Goal: Task Accomplishment & Management: Manage account settings

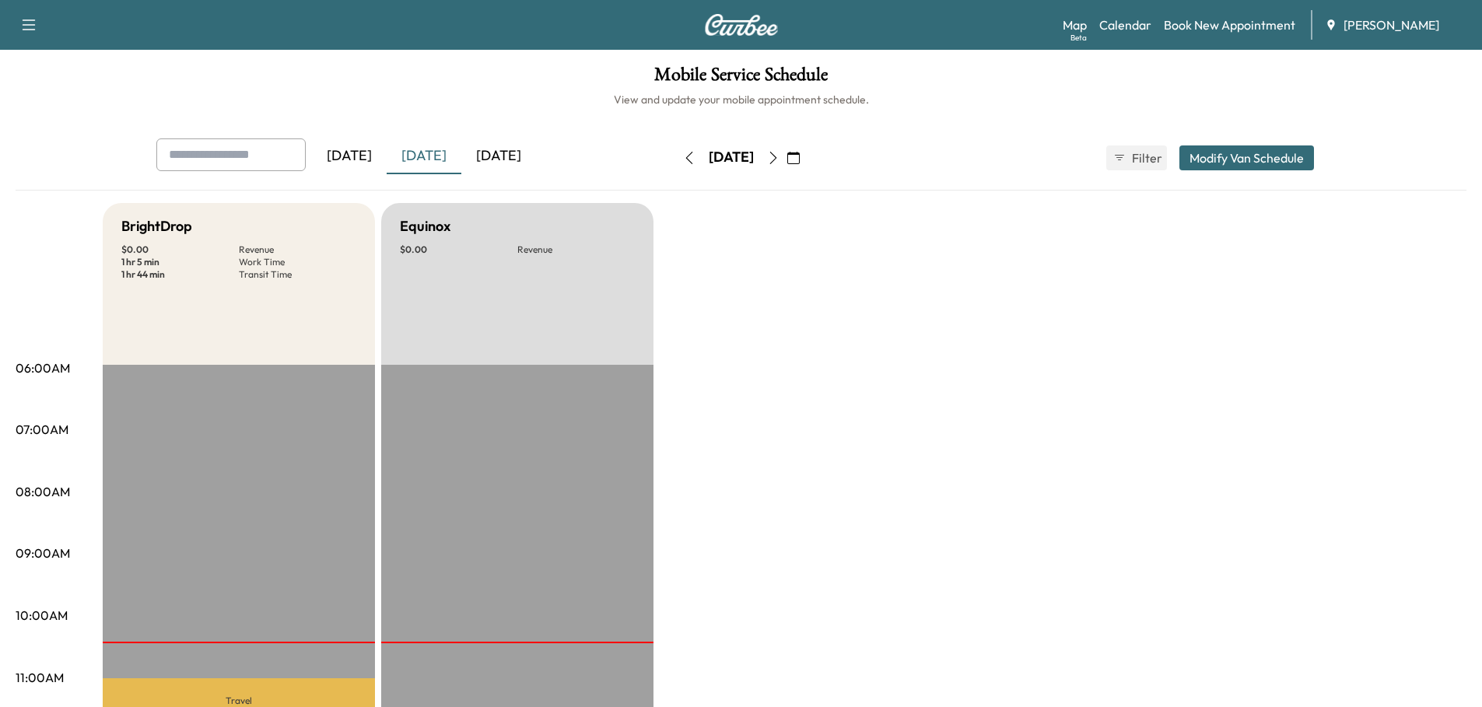
scroll to position [233, 0]
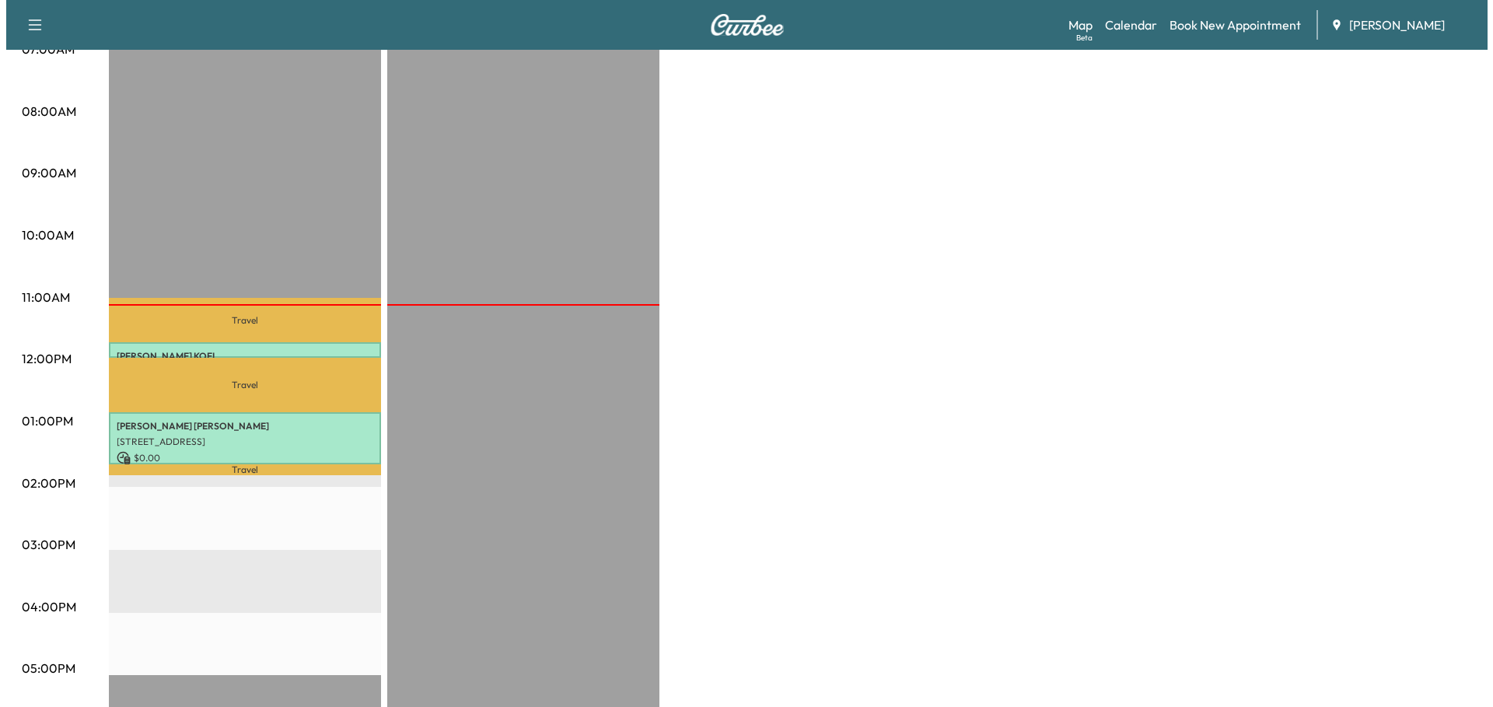
scroll to position [389, 0]
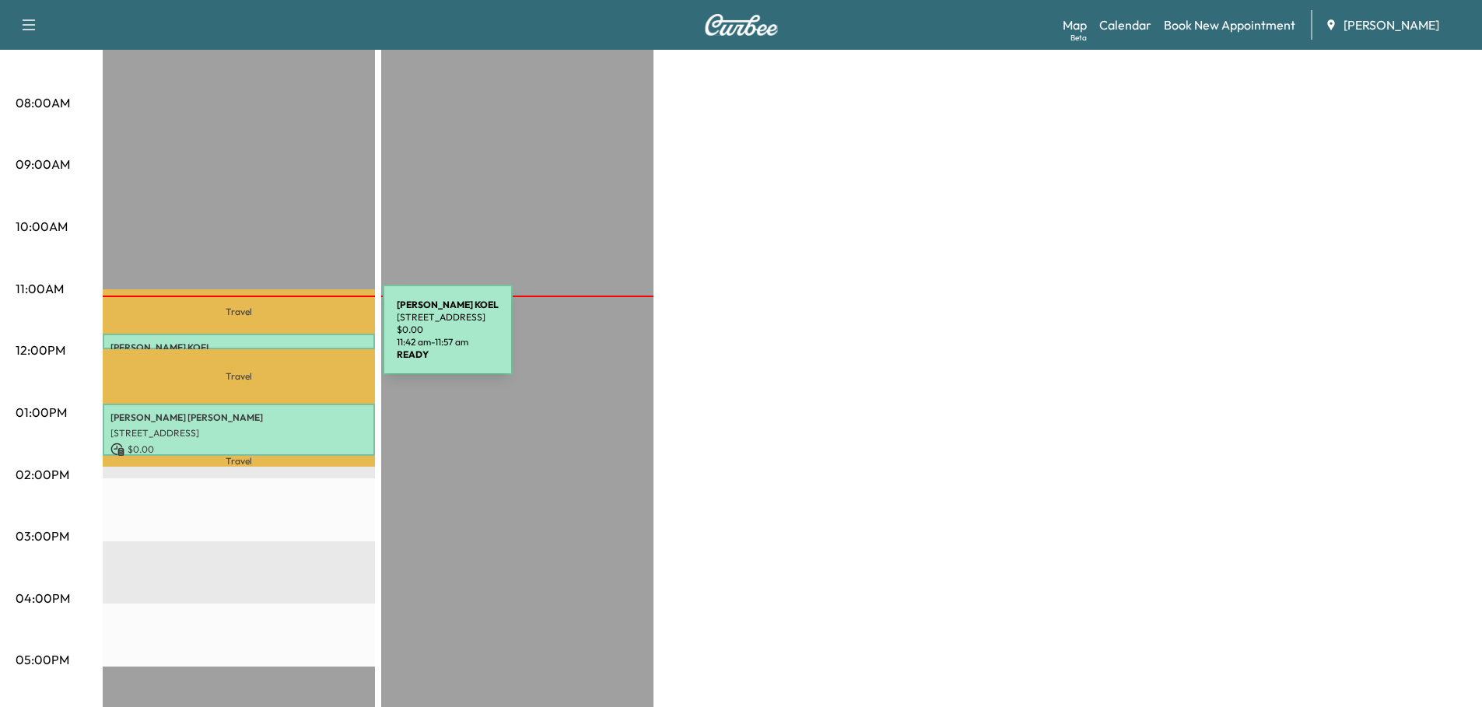
click at [266, 341] on p "HARRY KOEL" at bounding box center [238, 347] width 257 height 12
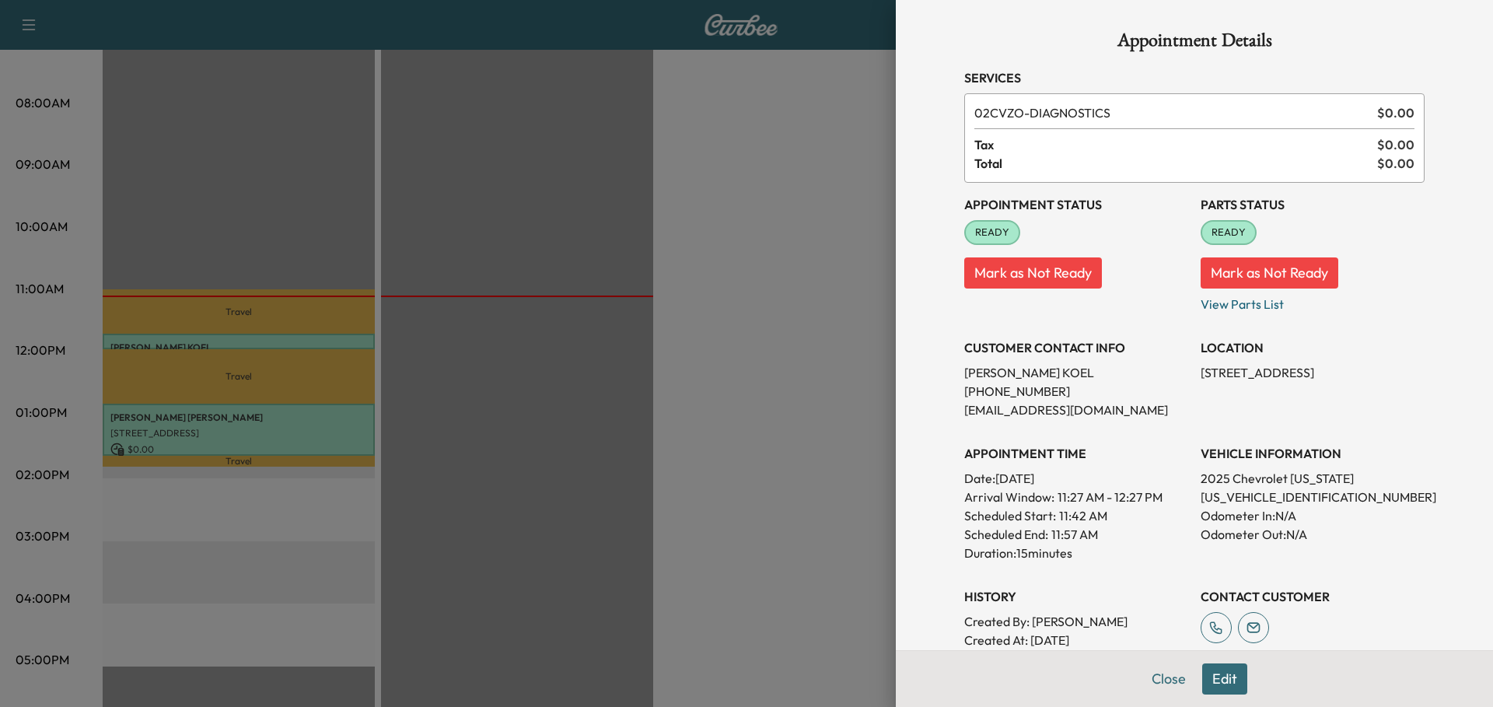
click at [1214, 680] on button "Edit" at bounding box center [1224, 678] width 45 height 31
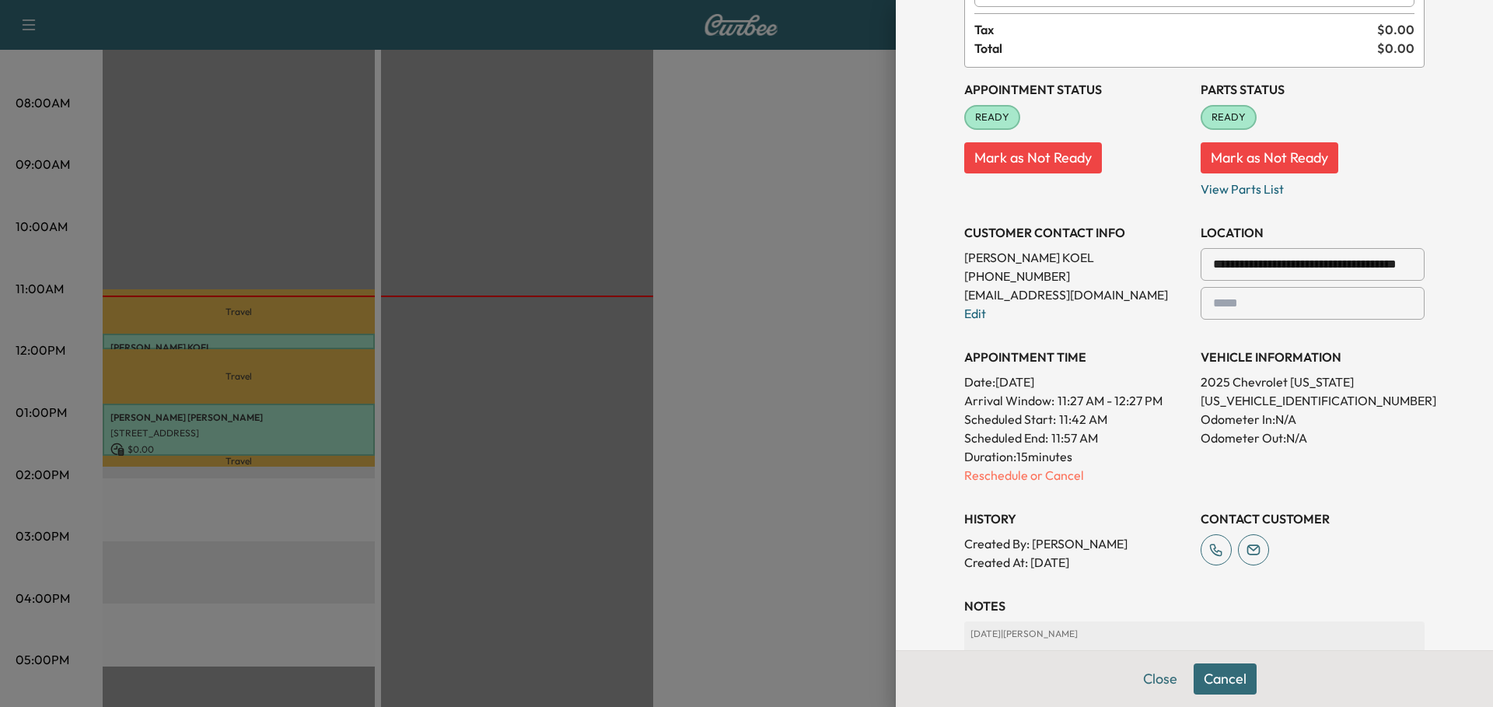
scroll to position [156, 0]
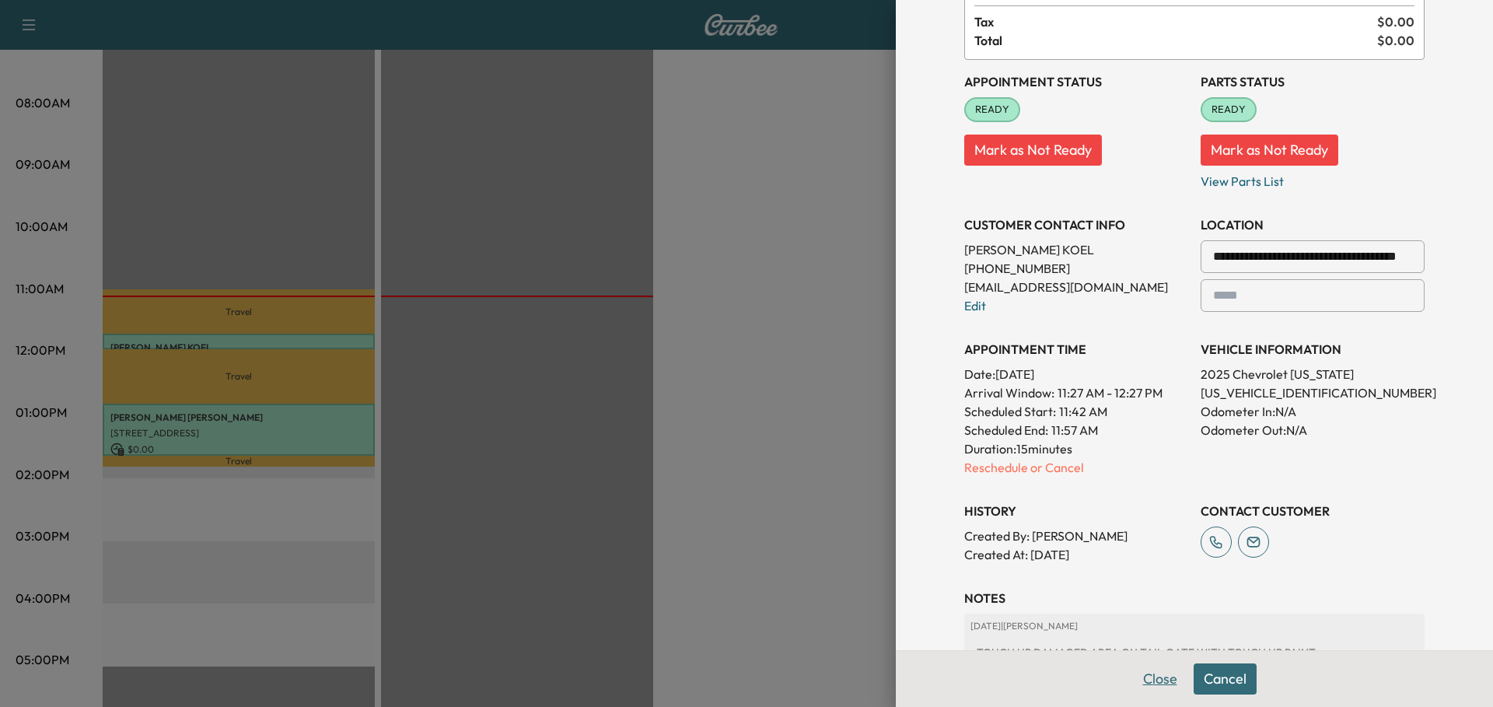
click at [1150, 677] on button "Close" at bounding box center [1160, 678] width 54 height 31
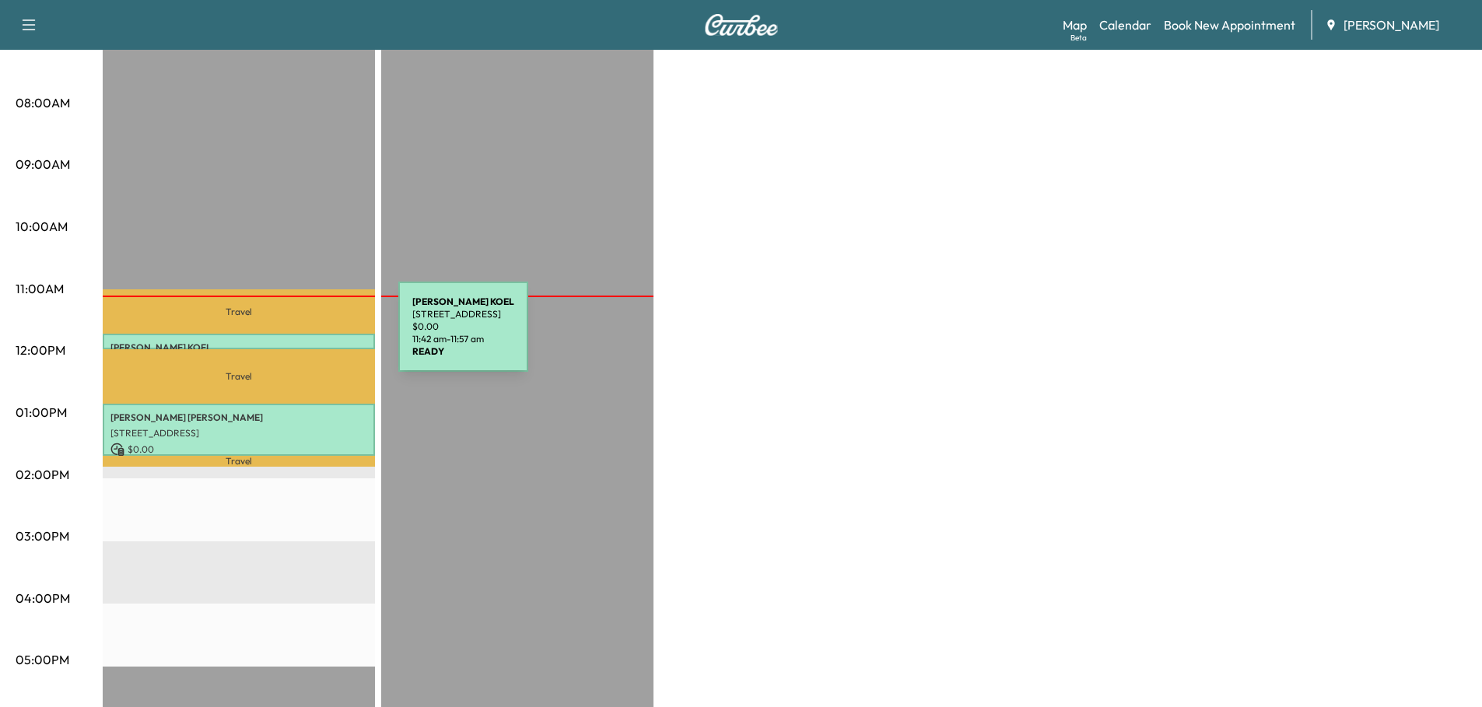
click at [282, 336] on div "HARRY KOEL 502 W Main St, Waterford, WI 53185, USA $ 0.00 11:42 am - 11:57 am" at bounding box center [239, 342] width 272 height 16
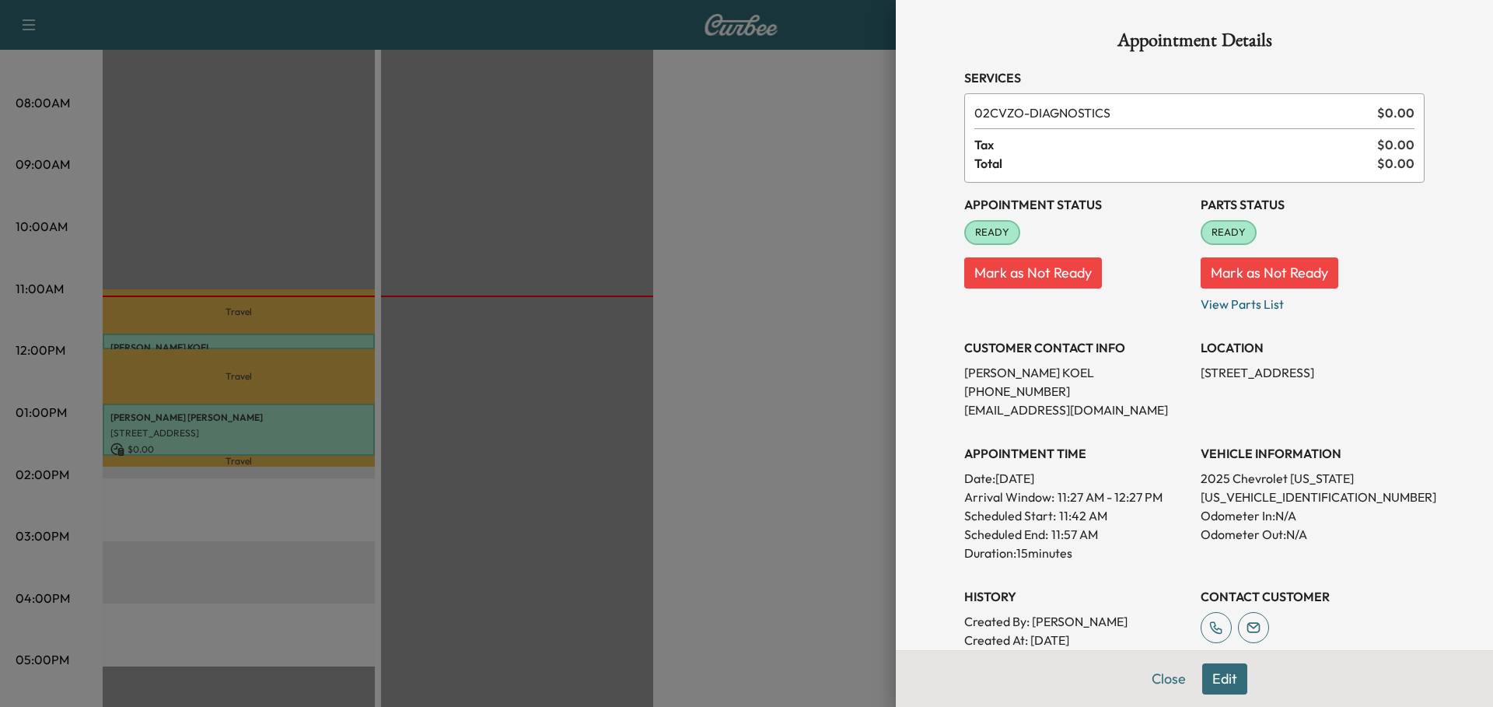
click at [1206, 674] on button "Edit" at bounding box center [1224, 678] width 45 height 31
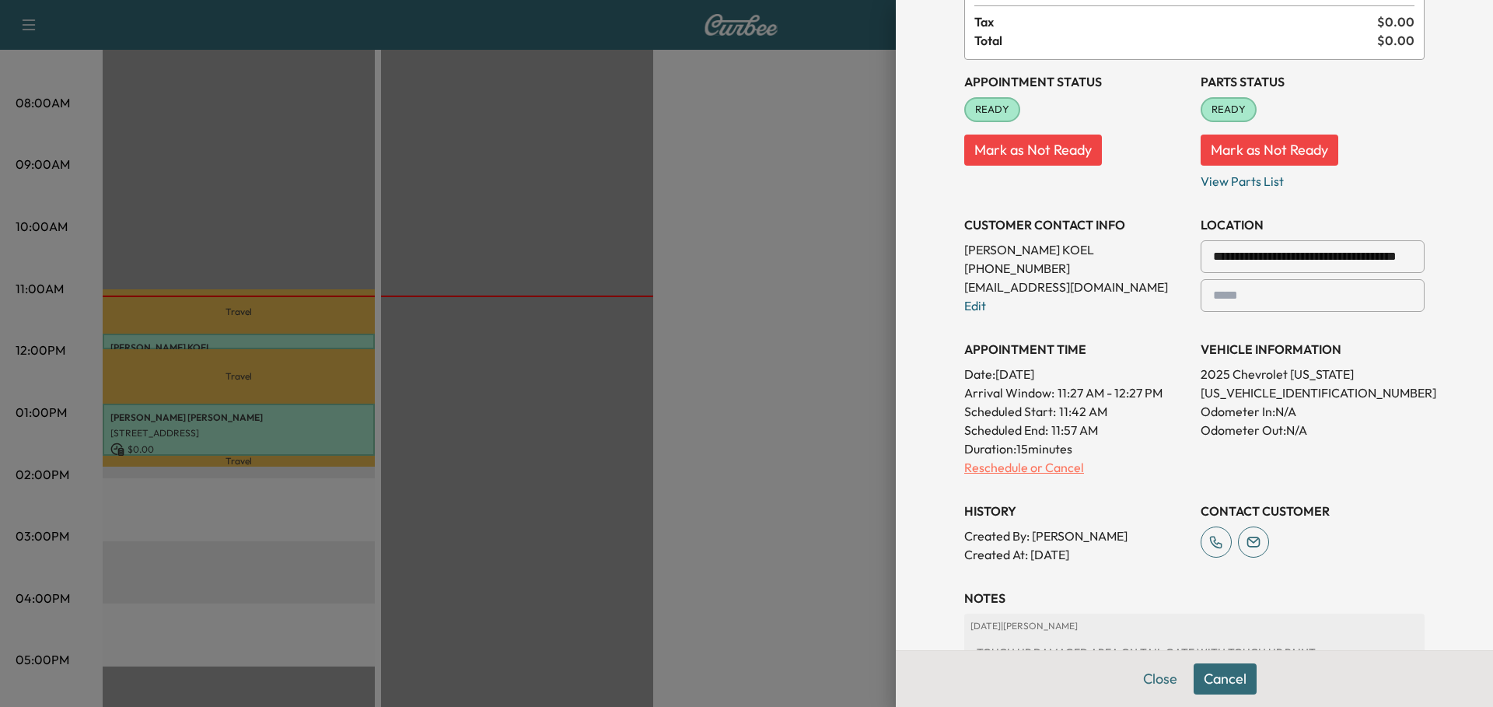
click at [982, 471] on p "Reschedule or Cancel" at bounding box center [1076, 467] width 224 height 19
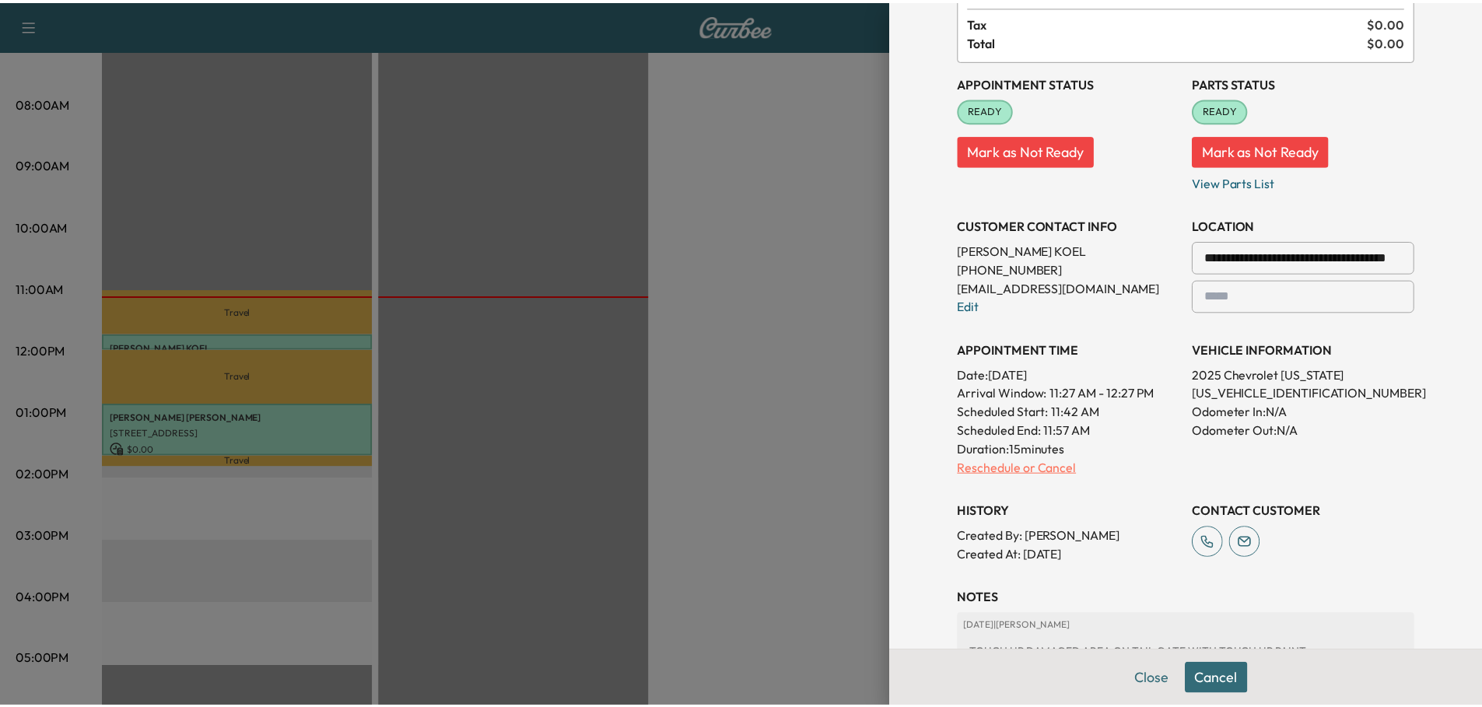
scroll to position [0, 0]
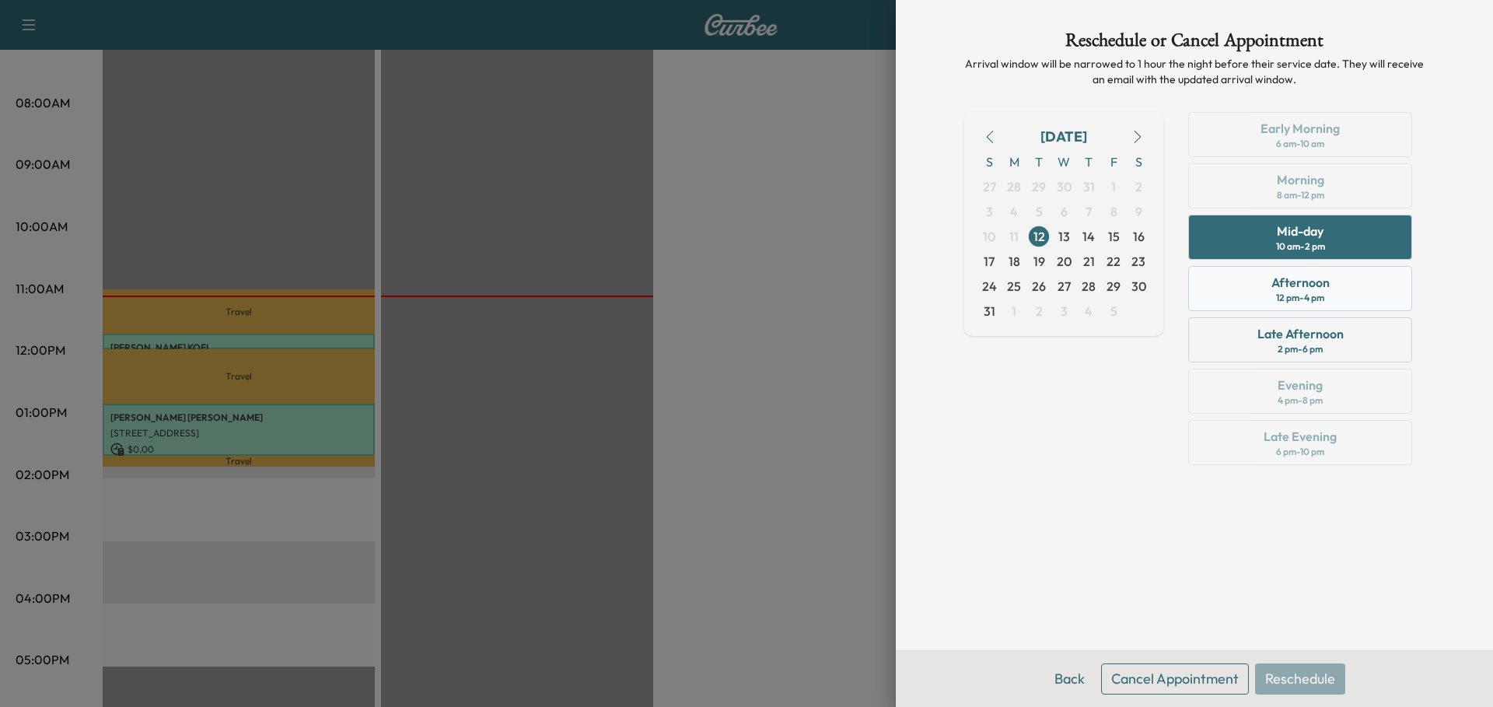
click at [1349, 285] on div "Afternoon 12 pm - 4 pm" at bounding box center [1300, 288] width 224 height 45
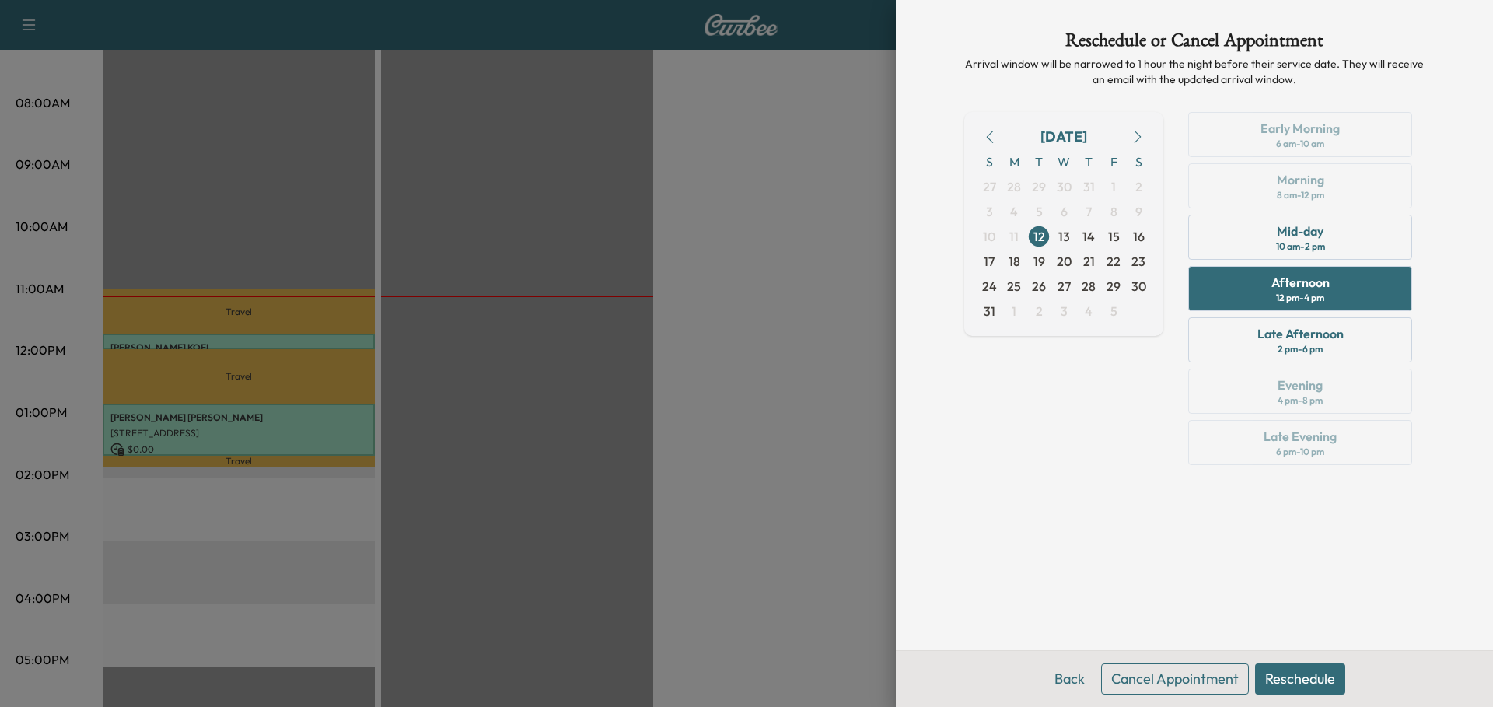
click at [1321, 677] on button "Reschedule" at bounding box center [1300, 678] width 90 height 31
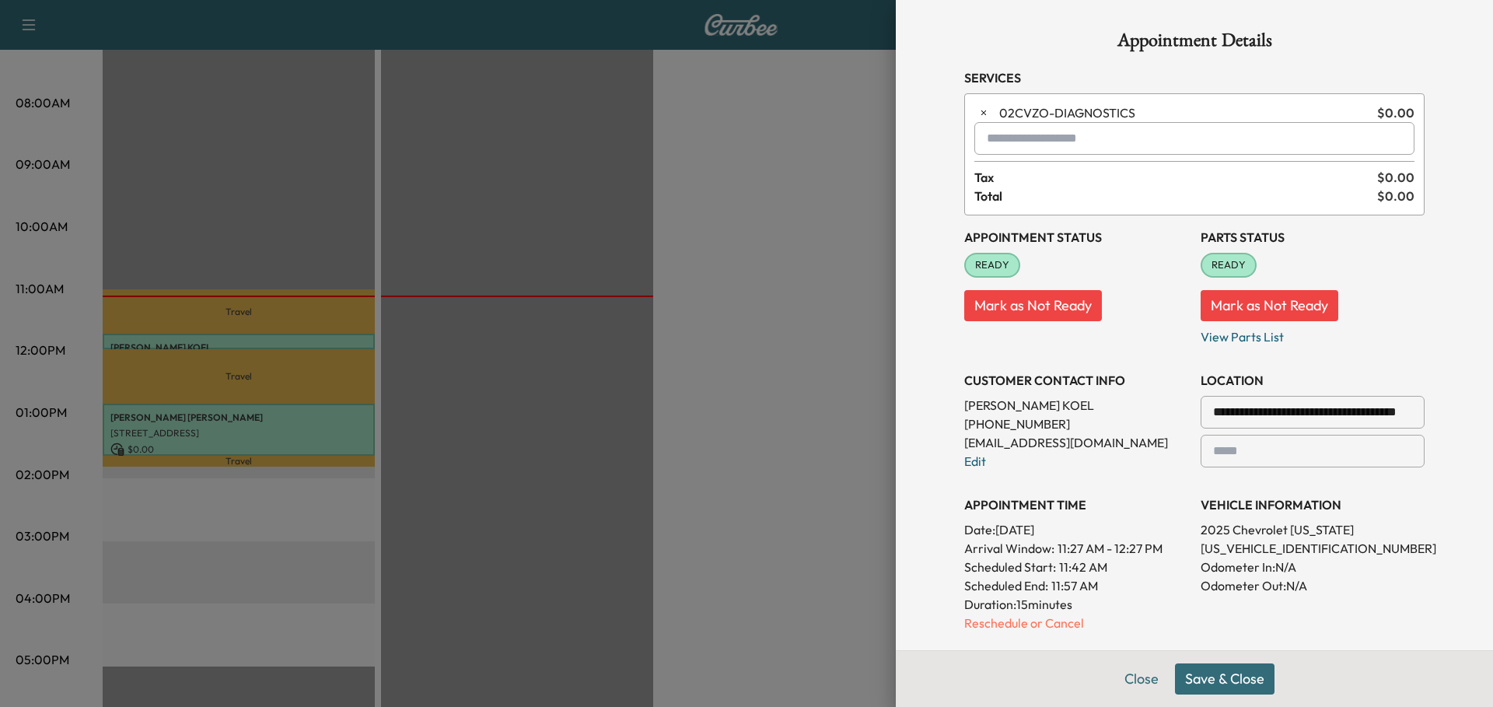
click at [1226, 675] on button "Save & Close" at bounding box center [1225, 678] width 100 height 31
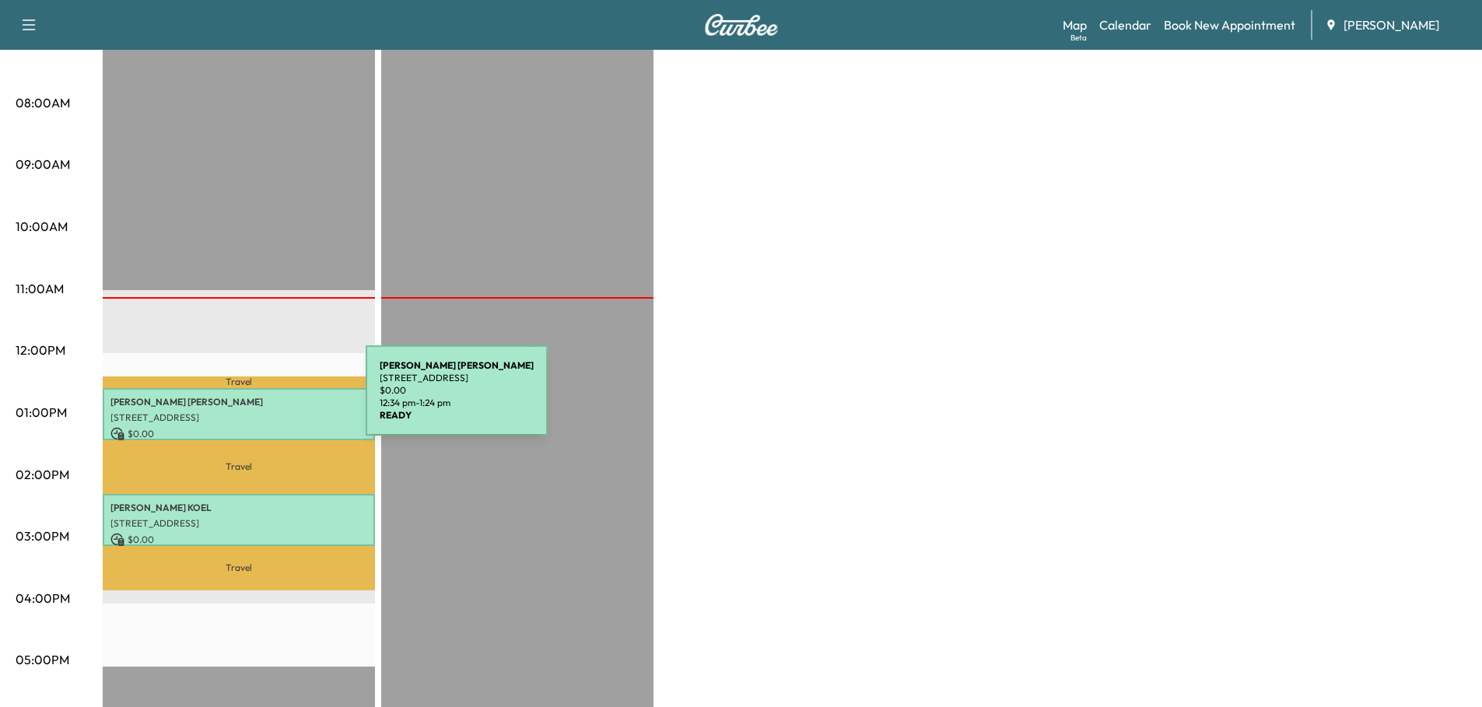
click at [249, 400] on p "DAN HATFIELD" at bounding box center [238, 402] width 257 height 12
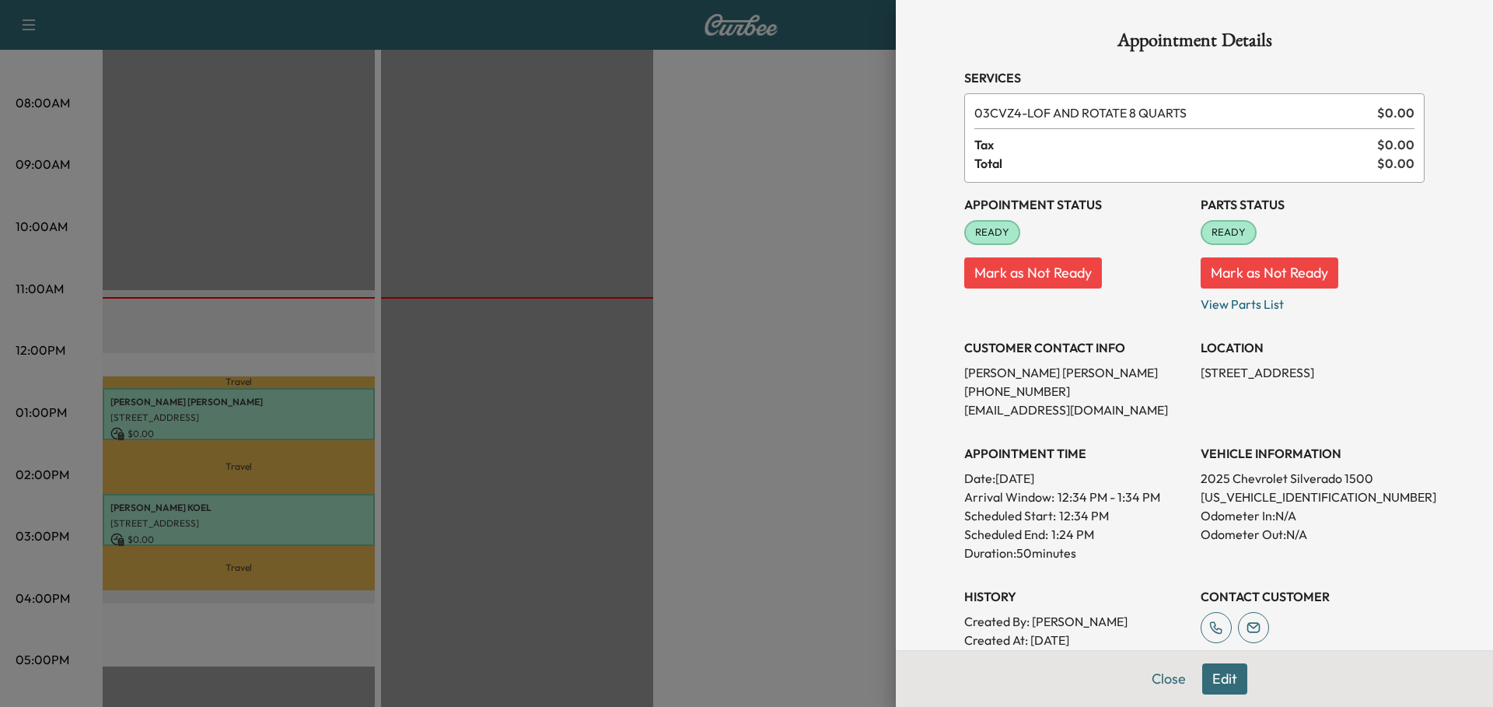
click at [264, 499] on div at bounding box center [746, 353] width 1493 height 707
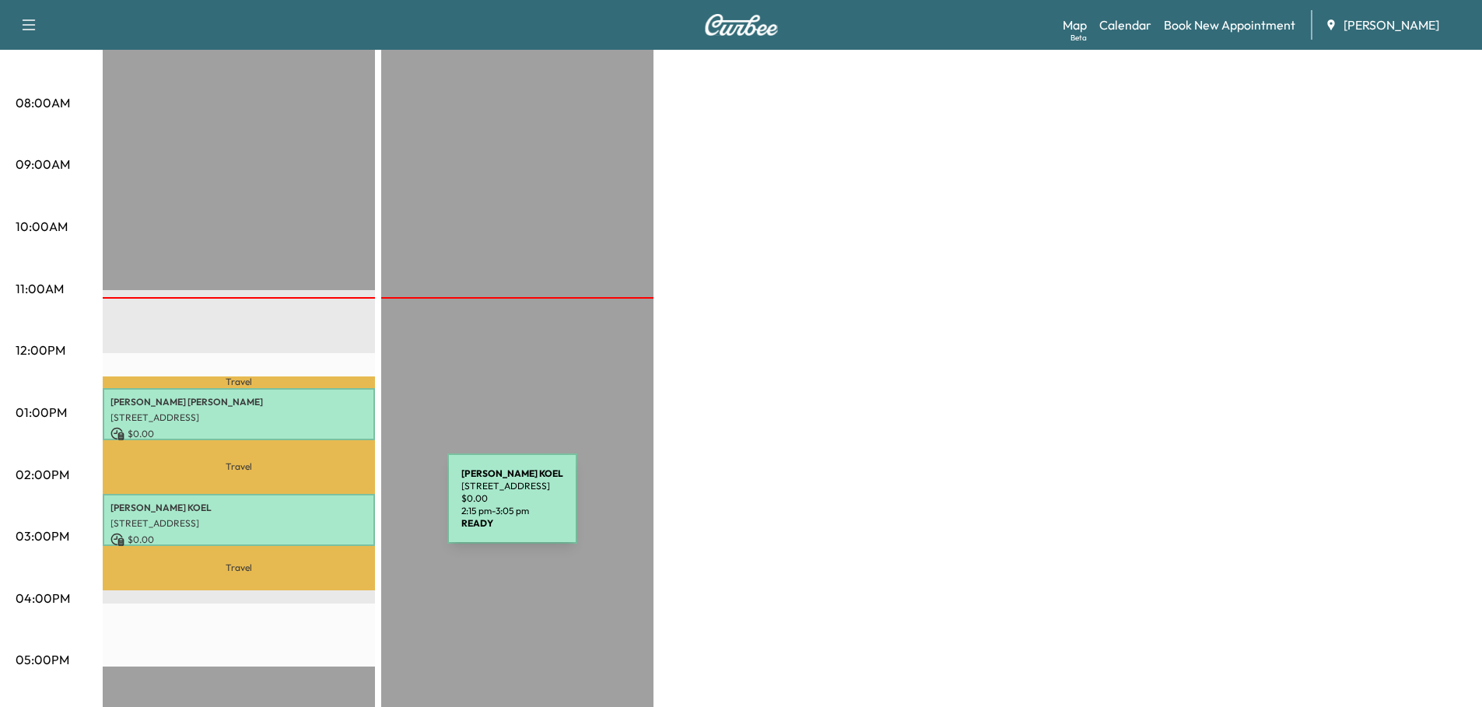
click at [331, 510] on div "HARRY KOEL 502 W Main St, Waterford, WI 53185, USA $ 0.00 2:15 pm - 3:05 pm" at bounding box center [239, 520] width 272 height 52
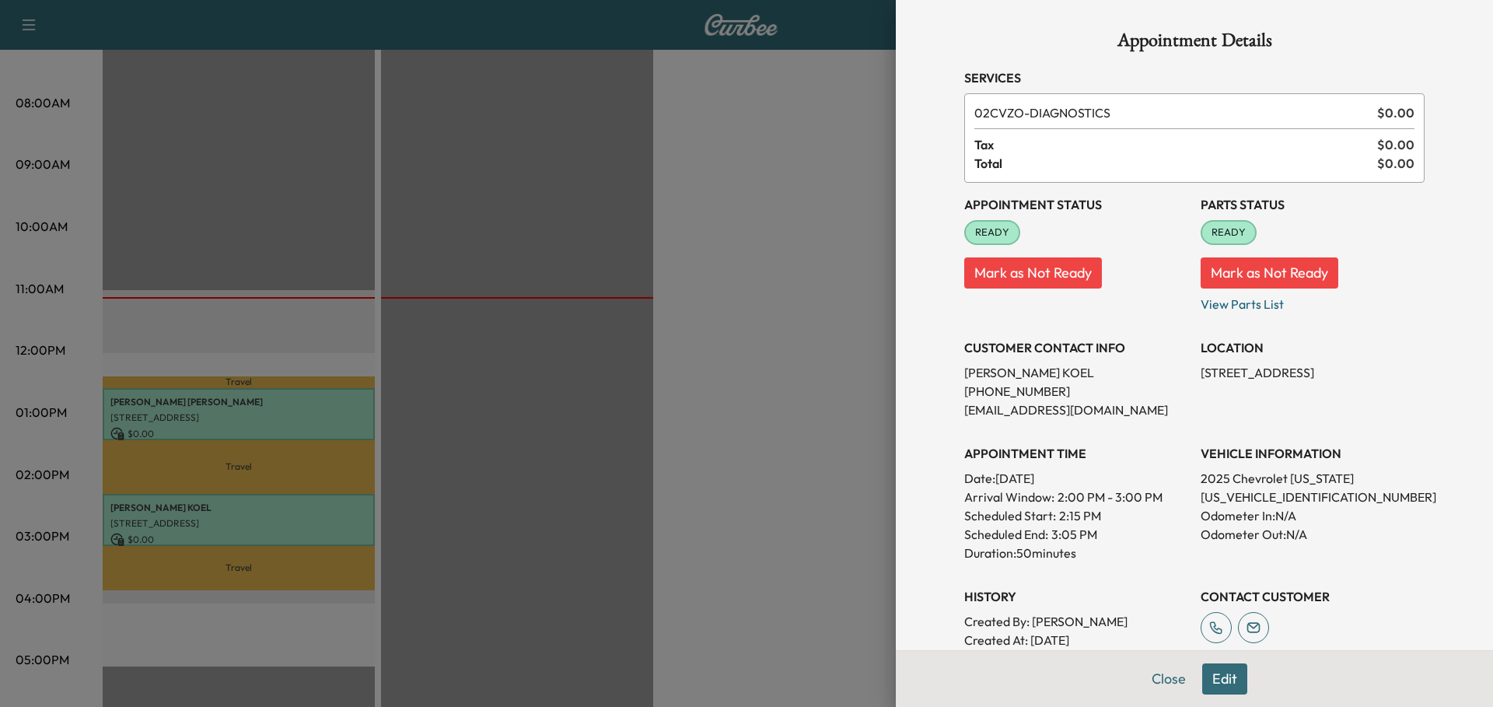
click at [1217, 681] on button "Edit" at bounding box center [1224, 678] width 45 height 31
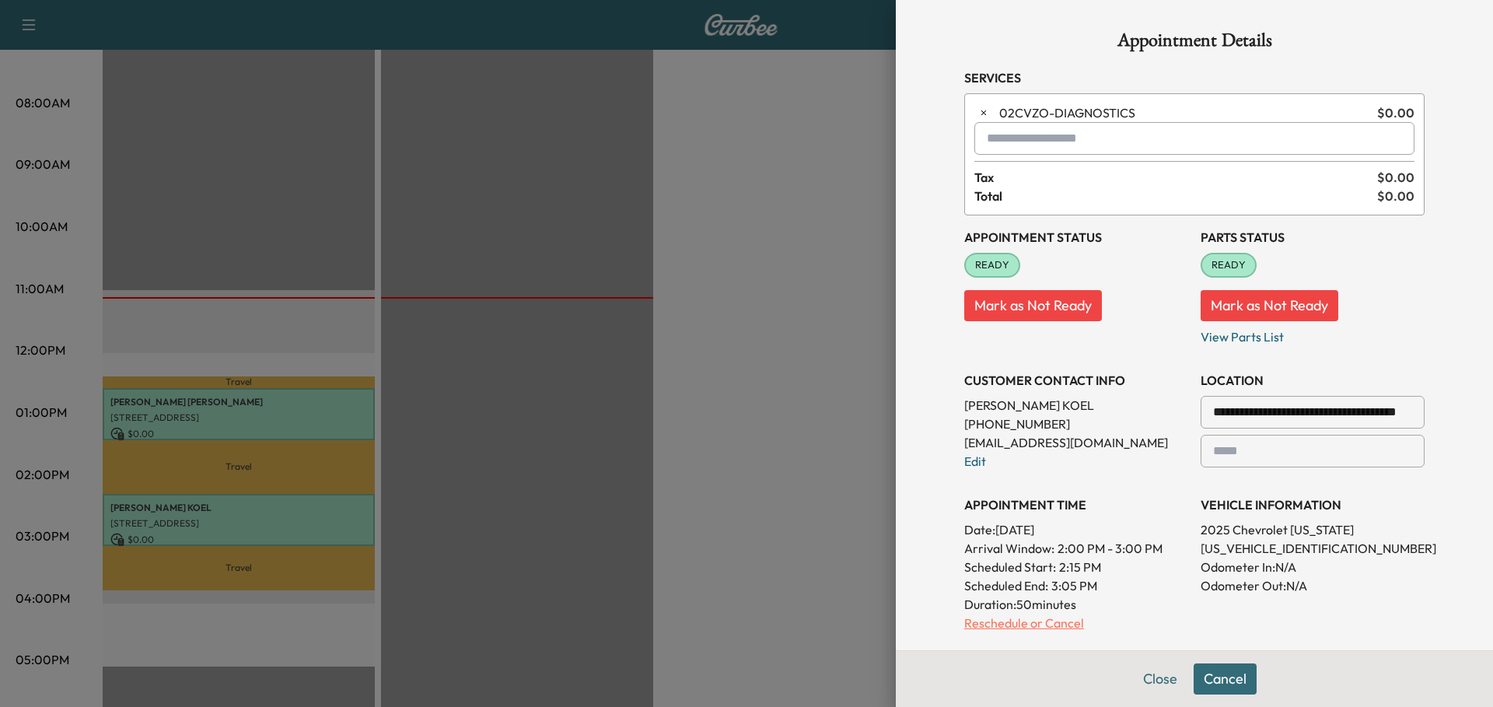
click at [993, 625] on p "Reschedule or Cancel" at bounding box center [1076, 623] width 224 height 19
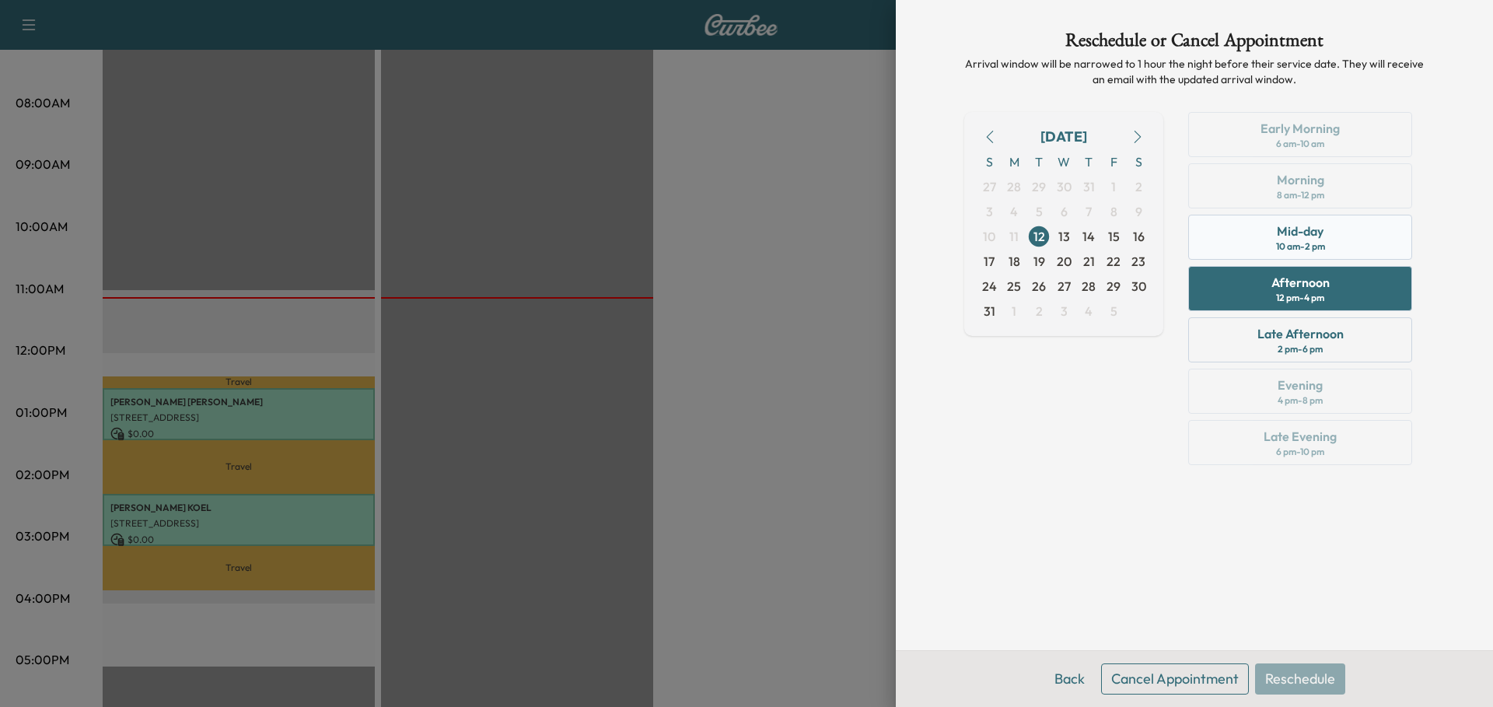
click at [1346, 243] on div "Mid-day 10 am - 2 pm" at bounding box center [1300, 237] width 224 height 45
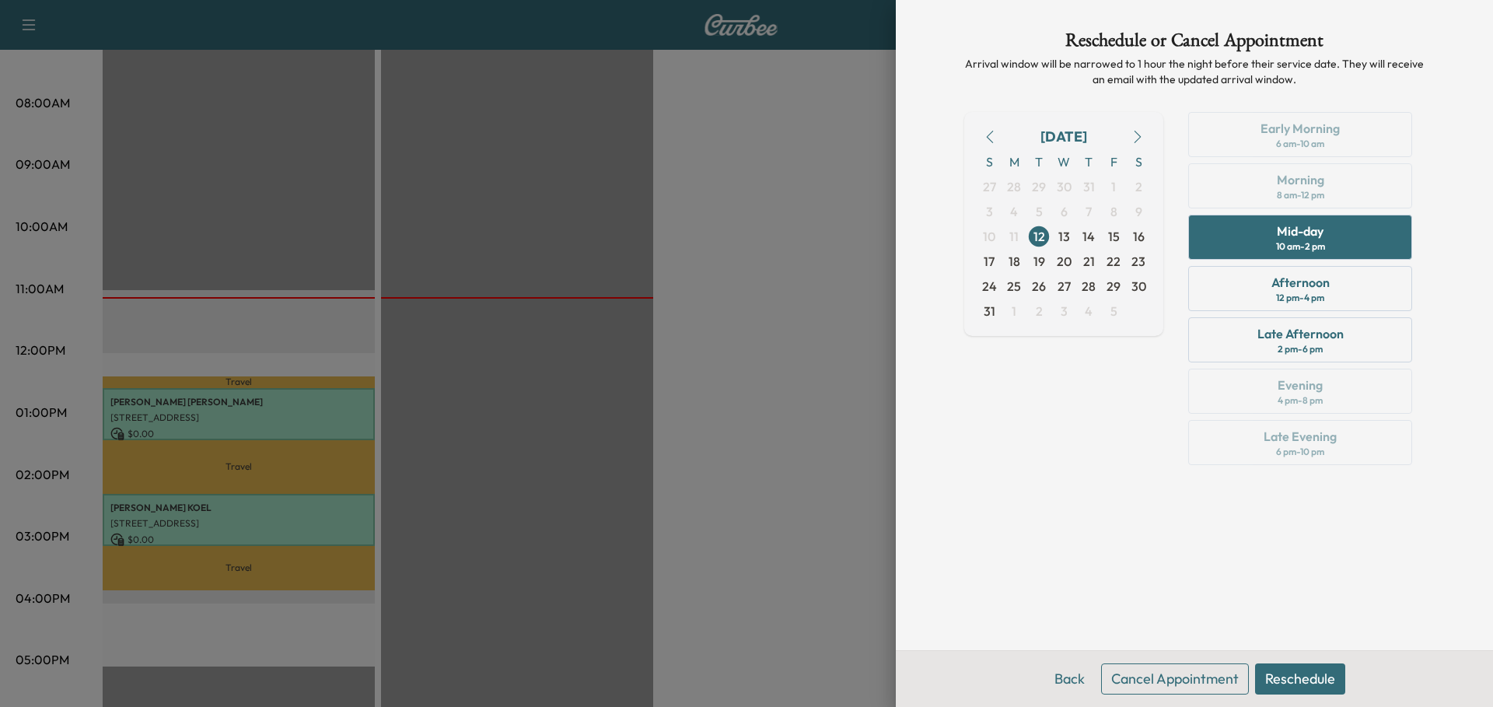
click at [1315, 681] on button "Reschedule" at bounding box center [1300, 678] width 90 height 31
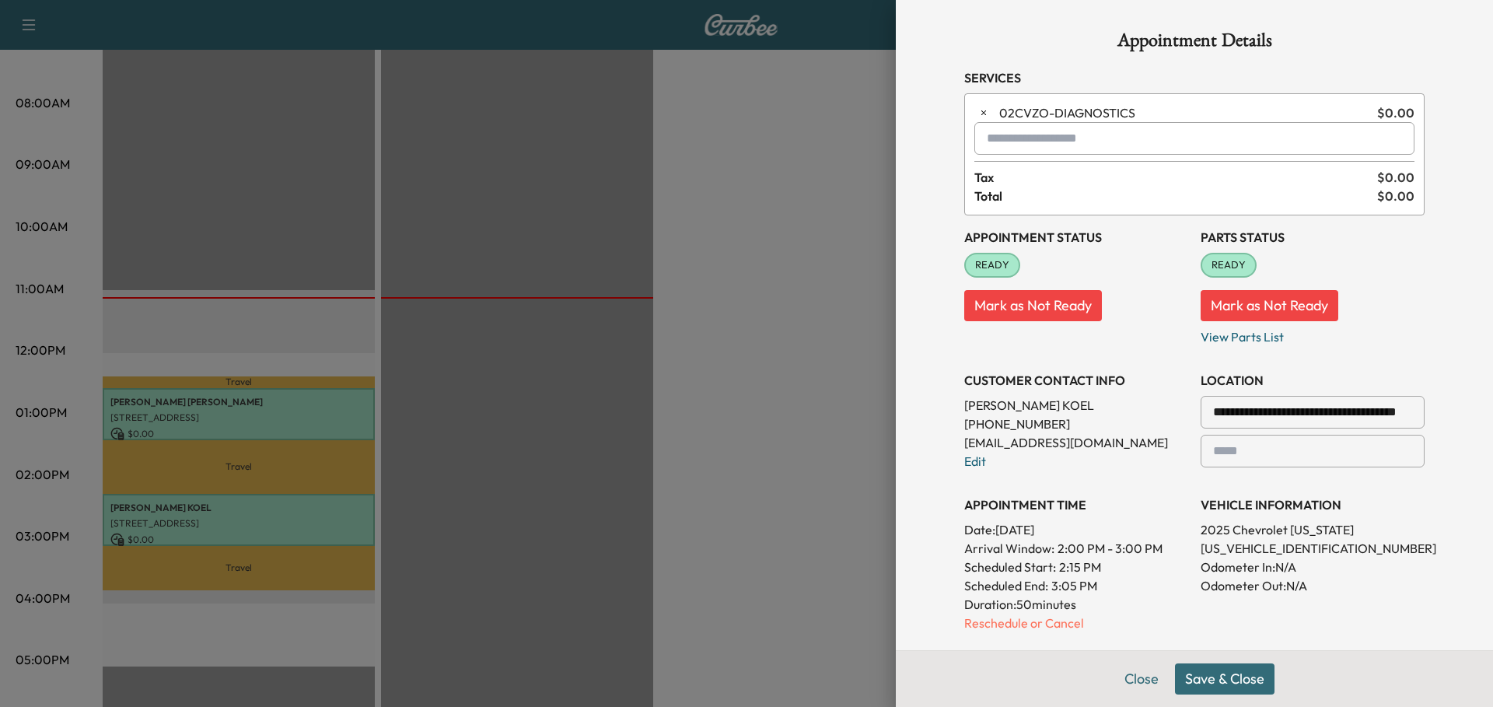
click at [1218, 681] on button "Save & Close" at bounding box center [1225, 678] width 100 height 31
